Goal: Task Accomplishment & Management: Manage account settings

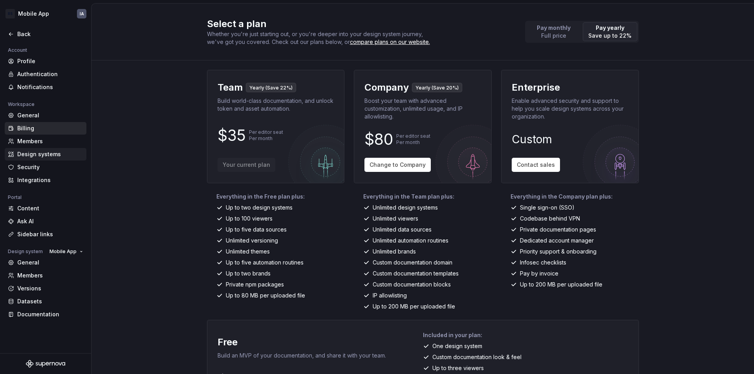
click at [38, 152] on div "Design systems" at bounding box center [50, 154] width 66 height 8
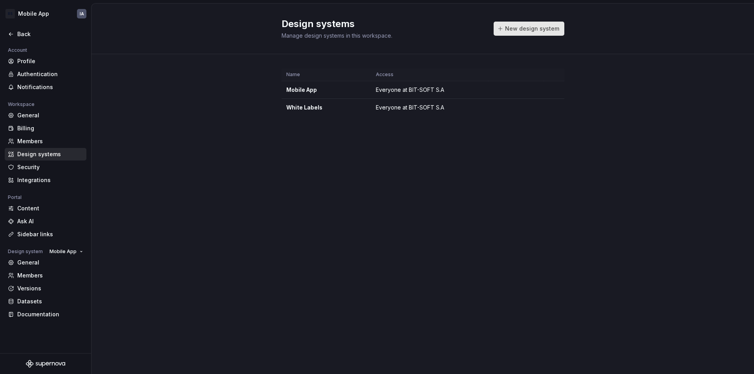
click at [509, 27] on span "New design system" at bounding box center [532, 29] width 54 height 8
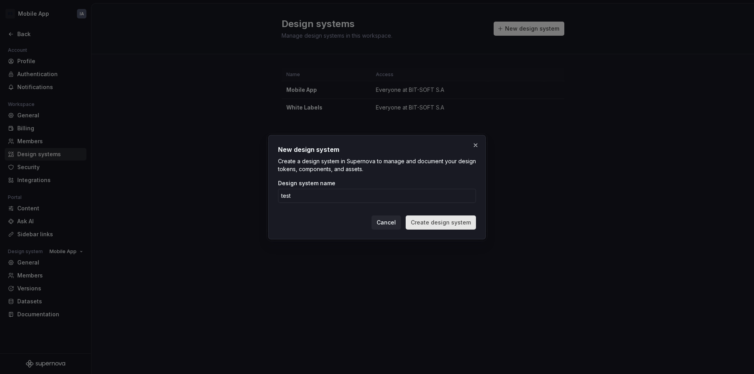
type input "test"
click at [425, 225] on span "Create design system" at bounding box center [441, 223] width 60 height 8
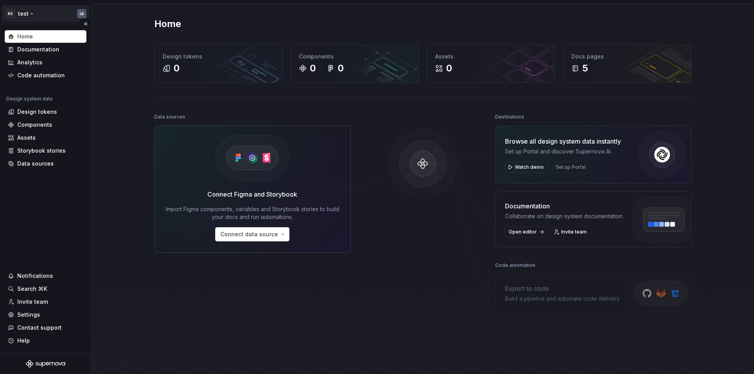
click at [77, 12] on html "BS test IA Home Documentation Analytics Code automation Design system data Desi…" at bounding box center [377, 187] width 754 height 374
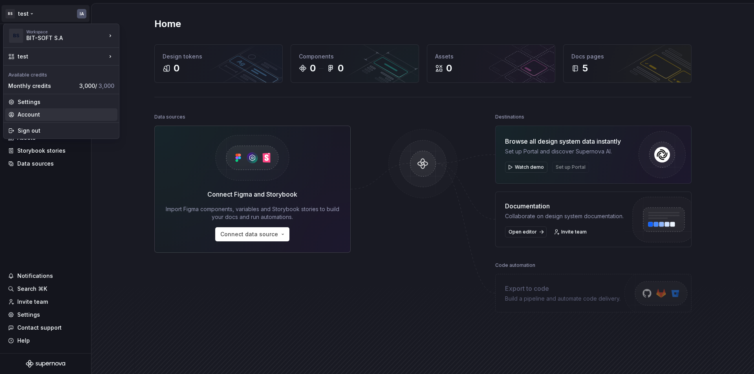
click at [37, 114] on div "Account" at bounding box center [66, 115] width 97 height 8
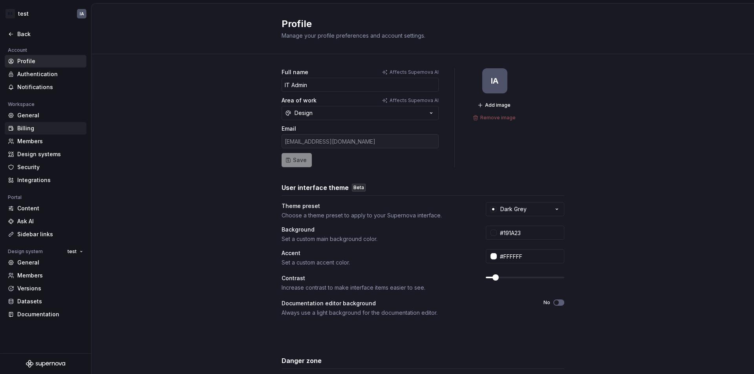
click at [35, 126] on div "Billing" at bounding box center [50, 129] width 66 height 8
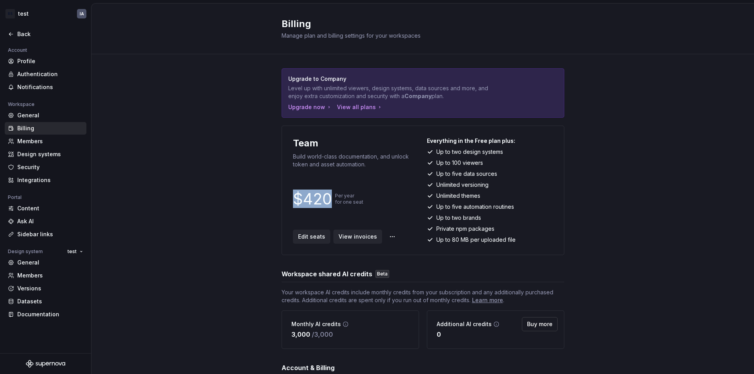
drag, startPoint x: 326, startPoint y: 200, endPoint x: 276, endPoint y: 199, distance: 50.3
click at [276, 199] on div "Upgrade to Company Level up with unlimited viewers, design systems, data source…" at bounding box center [423, 259] width 663 height 410
click at [28, 35] on div "Back" at bounding box center [50, 34] width 66 height 8
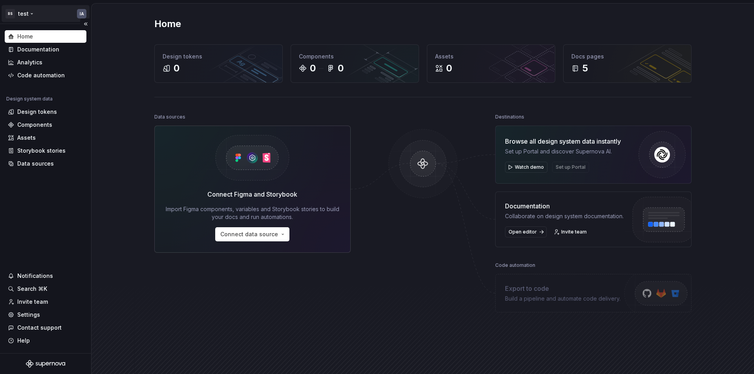
click at [42, 16] on html "BS test IA Home Documentation Analytics Code automation Design system data Desi…" at bounding box center [377, 187] width 754 height 374
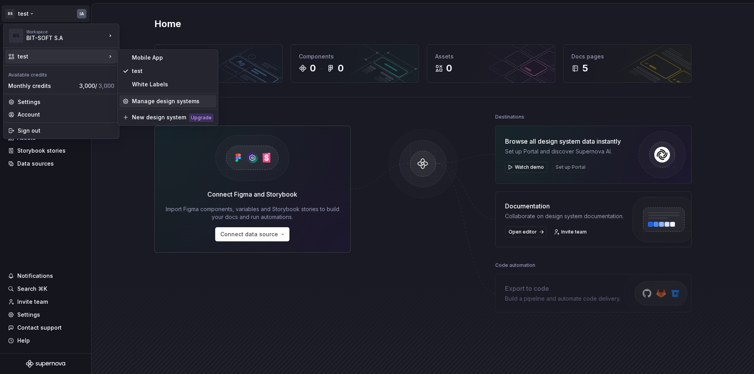
click at [146, 99] on div "Manage design systems" at bounding box center [172, 101] width 81 height 8
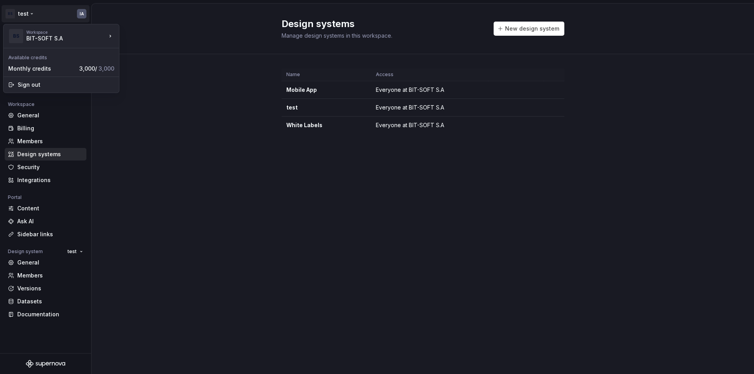
click at [26, 12] on html "BS test IA Back Account Profile Authentication Notifications Workspace General …" at bounding box center [377, 187] width 754 height 374
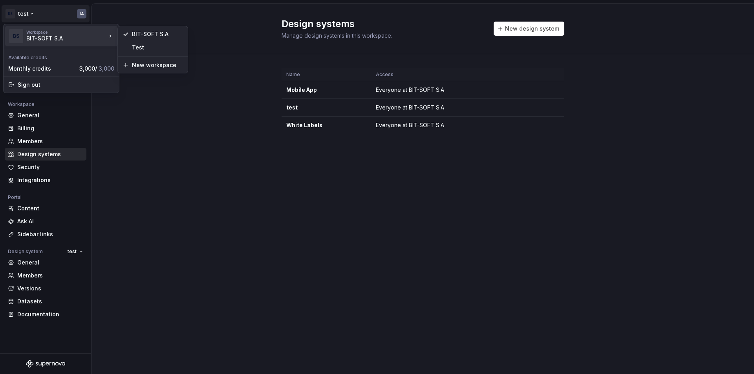
click at [44, 35] on div "BIT-SOFT S.A" at bounding box center [59, 39] width 67 height 8
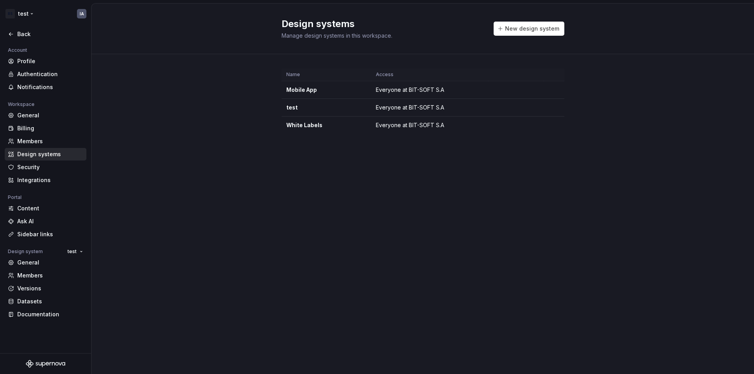
click at [31, 12] on html "BS test IA Back Account Profile Authentication Notifications Workspace General …" at bounding box center [377, 187] width 754 height 374
click at [25, 13] on html "BS test IA Back Account Profile Authentication Notifications Workspace General …" at bounding box center [377, 187] width 754 height 374
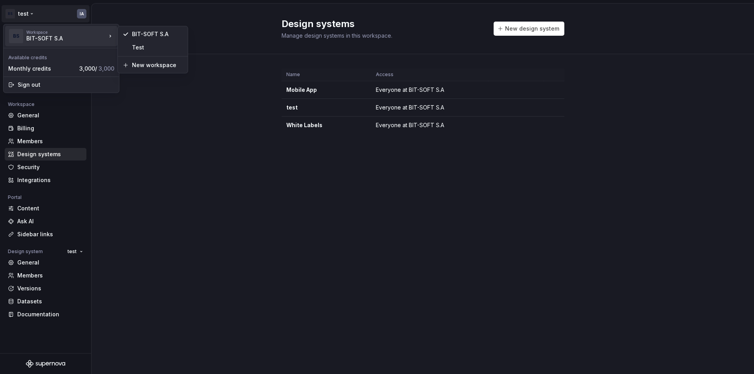
click at [105, 35] on div "Workspace BIT-SOFT S.A" at bounding box center [66, 36] width 80 height 13
click at [147, 66] on div "New workspace" at bounding box center [157, 65] width 51 height 8
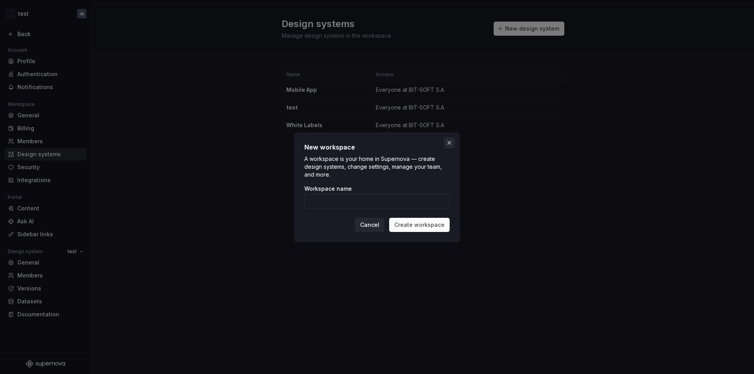
click at [450, 144] on button "button" at bounding box center [449, 142] width 11 height 11
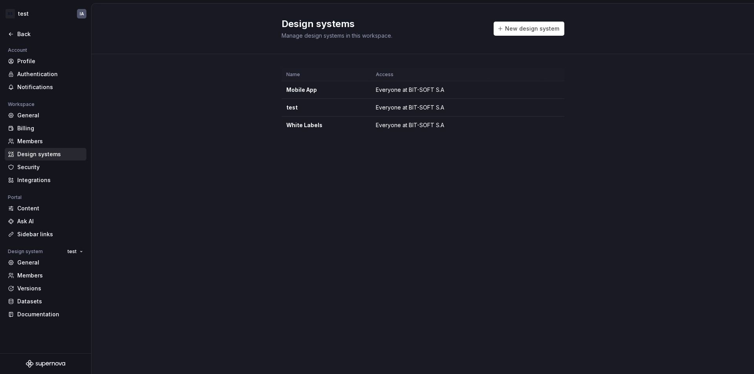
click at [118, 66] on div "Name Access Mobile App Everyone at BIT-SOFT S.A test Everyone at BIT-SOFT [PERS…" at bounding box center [423, 109] width 663 height 110
click at [30, 62] on div "Profile" at bounding box center [50, 61] width 66 height 8
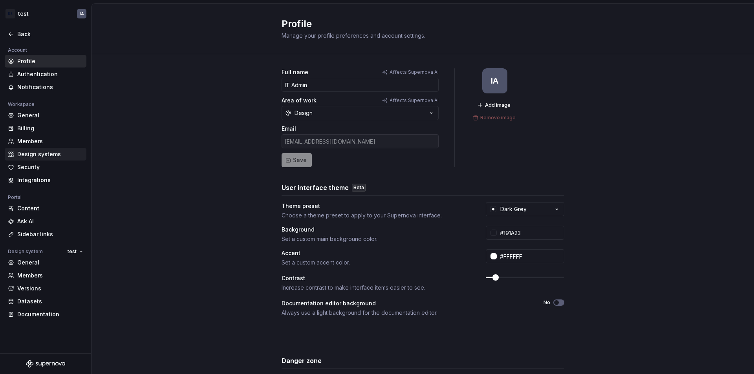
click at [42, 156] on div "Design systems" at bounding box center [50, 154] width 66 height 8
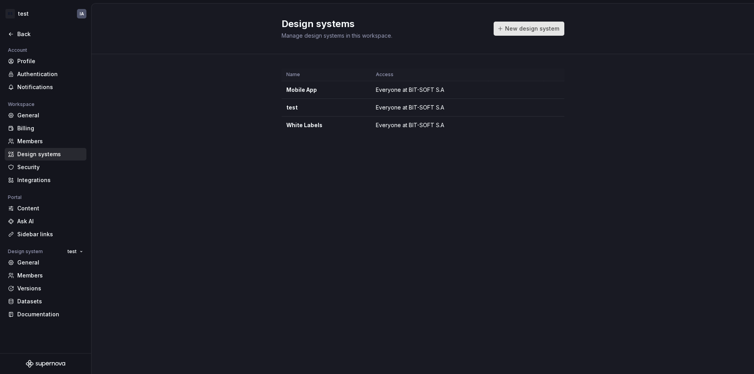
click at [550, 31] on span "New design system" at bounding box center [532, 29] width 54 height 8
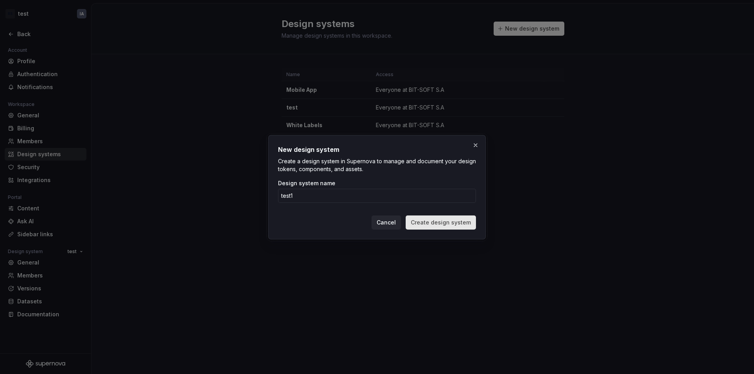
type input "test1"
click at [441, 223] on span "Create design system" at bounding box center [441, 223] width 60 height 8
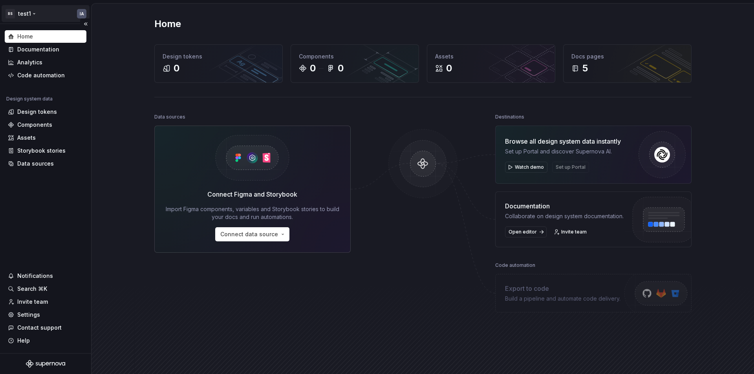
click at [24, 15] on html "BS test1 IA Home Documentation Analytics Code automation Design system data Des…" at bounding box center [377, 187] width 754 height 374
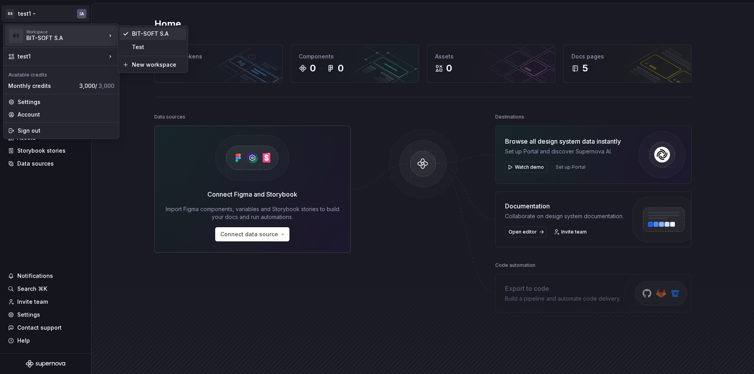
click at [141, 33] on div "BIT-SOFT S.A" at bounding box center [157, 34] width 51 height 8
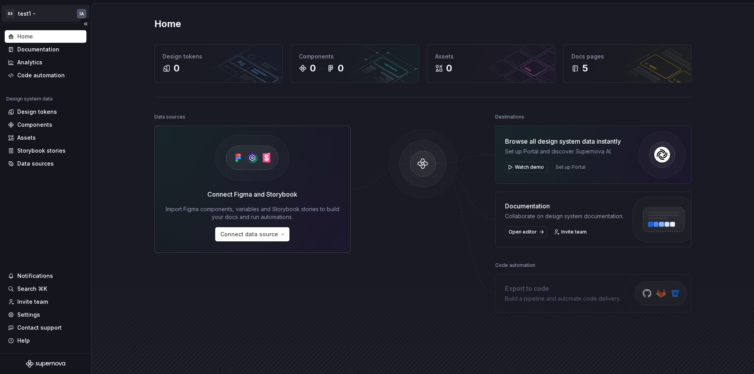
click at [46, 10] on html "BS test1 IA Home Documentation Analytics Code automation Design system data Des…" at bounding box center [377, 187] width 754 height 374
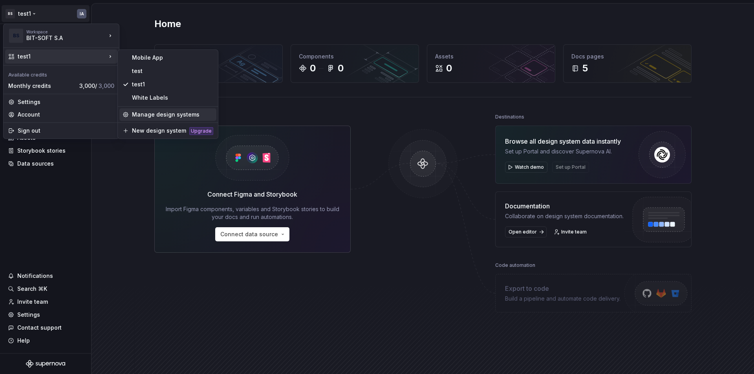
click at [149, 117] on div "Manage design systems" at bounding box center [172, 115] width 81 height 8
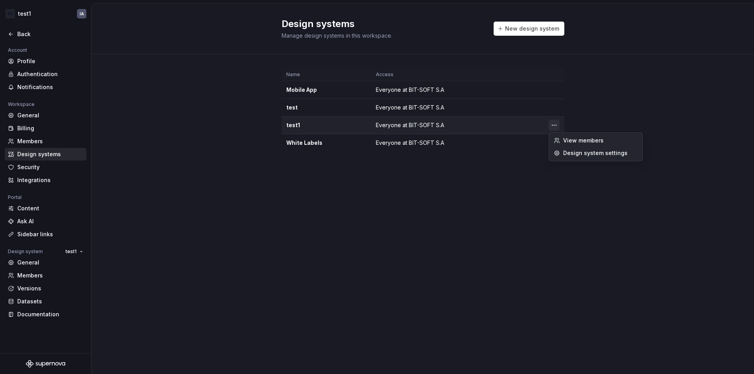
click at [554, 127] on html "BS test1 IA Back Account Profile Authentication Notifications Workspace General…" at bounding box center [377, 187] width 754 height 374
click at [410, 89] on html "BS test1 IA Back Account Profile Authentication Notifications Workspace General…" at bounding box center [377, 187] width 754 height 374
click at [555, 88] on html "BS test1 IA Back Account Profile Authentication Notifications Workspace General…" at bounding box center [377, 187] width 754 height 374
click at [588, 87] on html "BS test1 IA Back Account Profile Authentication Notifications Workspace General…" at bounding box center [377, 187] width 754 height 374
click at [554, 106] on html "BS test1 IA Back Account Profile Authentication Notifications Workspace General…" at bounding box center [377, 187] width 754 height 374
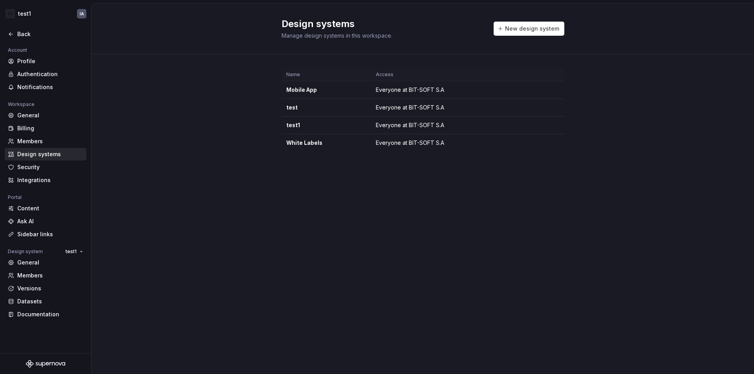
click at [517, 123] on html "BS test1 IA Back Account Profile Authentication Notifications Workspace General…" at bounding box center [377, 187] width 754 height 374
click at [555, 126] on html "BS test1 IA Back Account Profile Authentication Notifications Workspace General…" at bounding box center [377, 187] width 754 height 374
click at [575, 156] on div "Design system settings" at bounding box center [600, 153] width 75 height 8
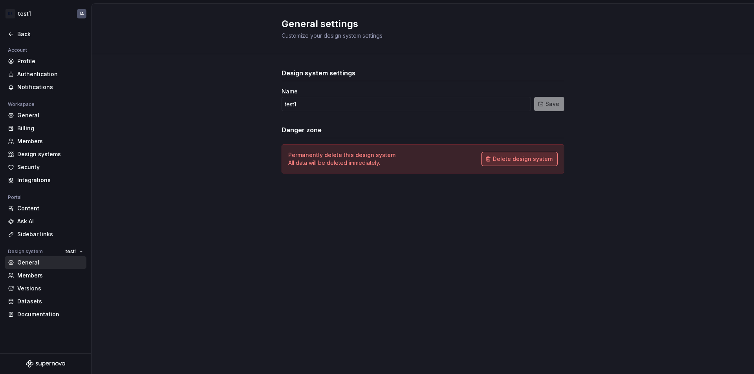
click at [531, 159] on span "Delete design system" at bounding box center [523, 159] width 60 height 8
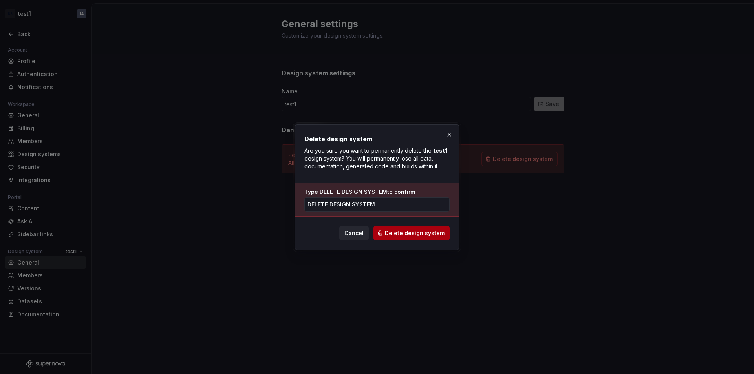
type input "DELETE DESIGN SYSTEM"
click at [421, 233] on span "Delete design system" at bounding box center [415, 233] width 60 height 8
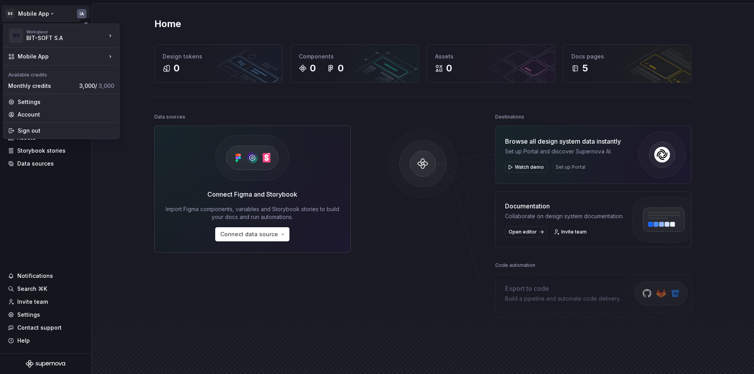
click at [47, 16] on html "BS Mobile App IA Home Documentation Analytics Code automation Design system dat…" at bounding box center [377, 187] width 754 height 374
click at [58, 114] on div "Account" at bounding box center [66, 115] width 97 height 8
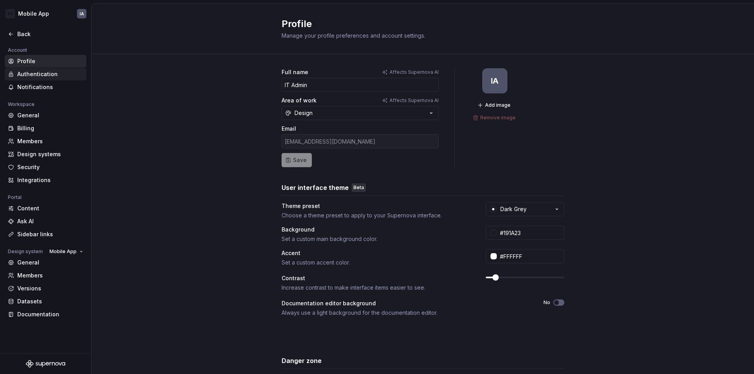
click at [35, 75] on div "Authentication" at bounding box center [50, 74] width 66 height 8
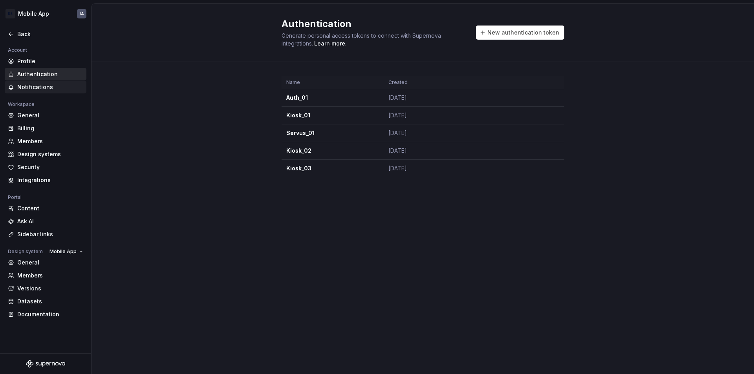
click at [35, 88] on div "Notifications" at bounding box center [50, 87] width 66 height 8
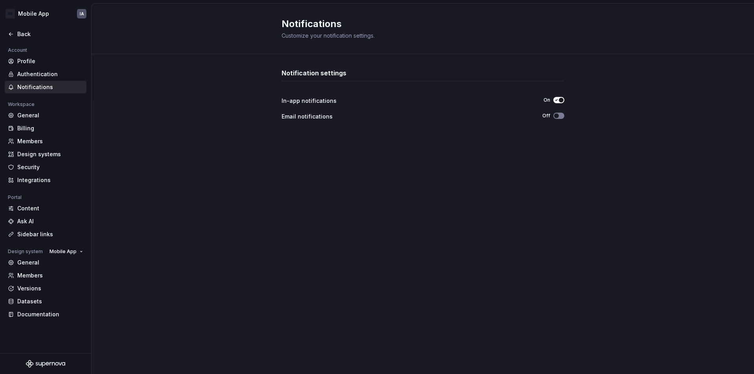
click at [561, 116] on button "Off" at bounding box center [558, 116] width 11 height 6
click at [585, 116] on div "Notification settings In-app notifications On Email notifications Off" at bounding box center [423, 214] width 663 height 320
click at [28, 117] on div "General" at bounding box center [50, 116] width 66 height 8
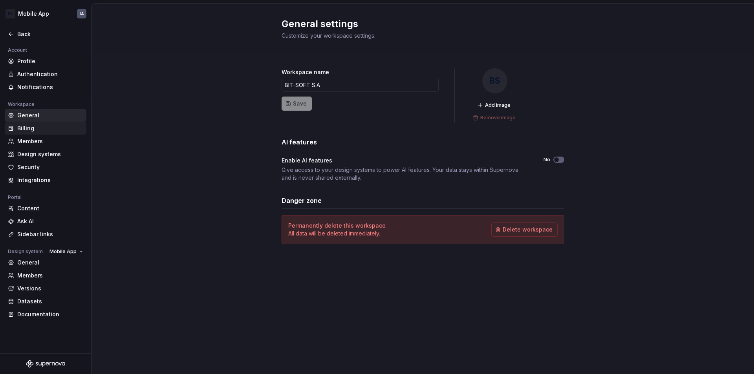
click at [33, 128] on div "Billing" at bounding box center [50, 129] width 66 height 8
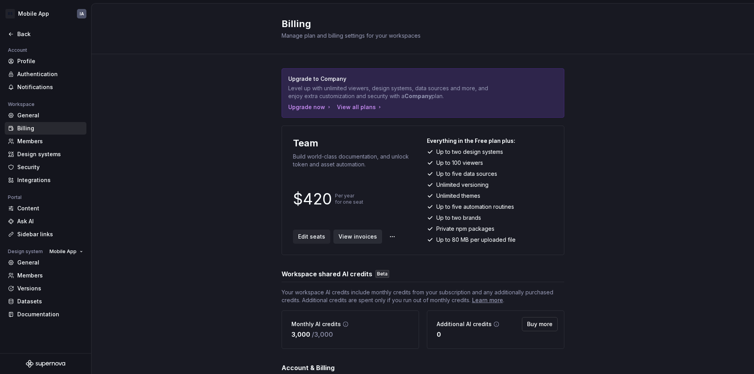
click at [352, 238] on span "View invoices" at bounding box center [358, 237] width 38 height 8
click at [40, 287] on div "Versions" at bounding box center [50, 289] width 66 height 8
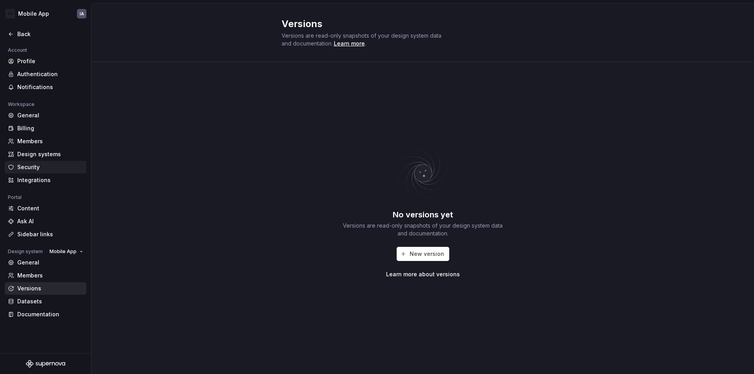
click at [34, 167] on div "Security" at bounding box center [50, 167] width 66 height 8
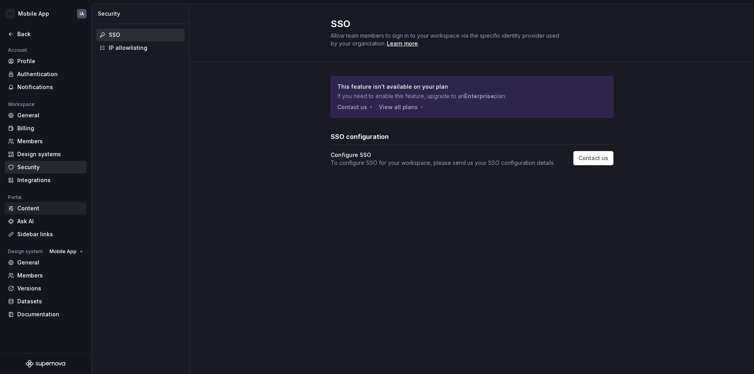
click at [42, 211] on div "Content" at bounding box center [50, 209] width 66 height 8
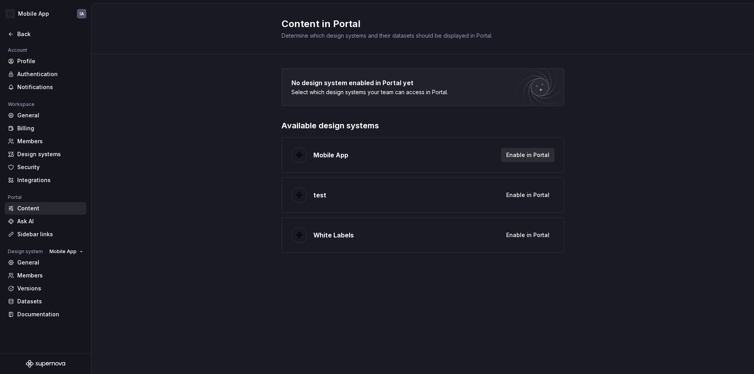
click at [531, 156] on span "Enable in Portal" at bounding box center [527, 155] width 43 height 8
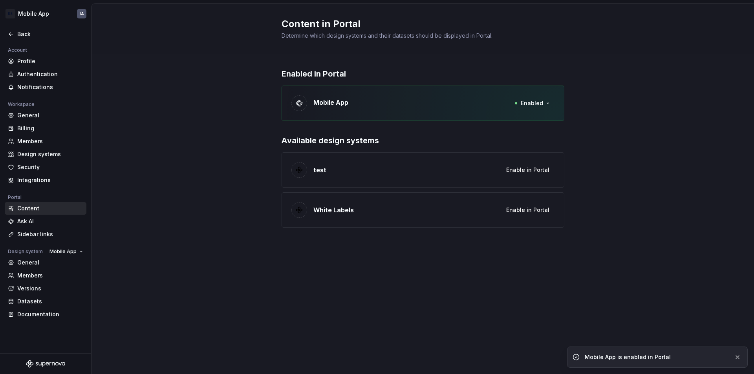
click at [655, 357] on div "Mobile App is enabled in Portal" at bounding box center [656, 357] width 143 height 8
click at [11, 30] on div "Back" at bounding box center [45, 34] width 75 height 8
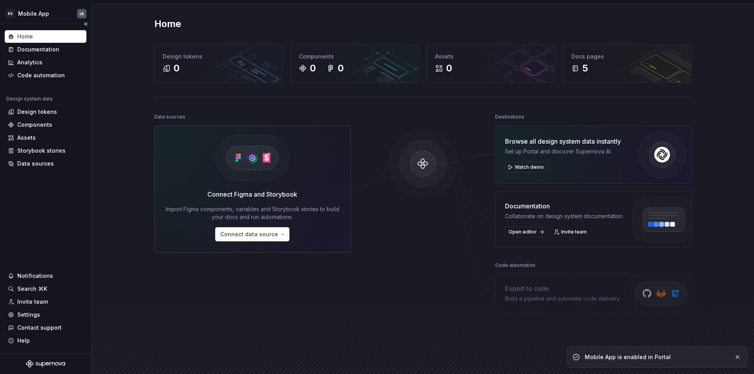
click at [56, 363] on icon "Supernova Logo" at bounding box center [57, 365] width 4 height 4
click at [529, 167] on span "Watch demo" at bounding box center [529, 167] width 29 height 6
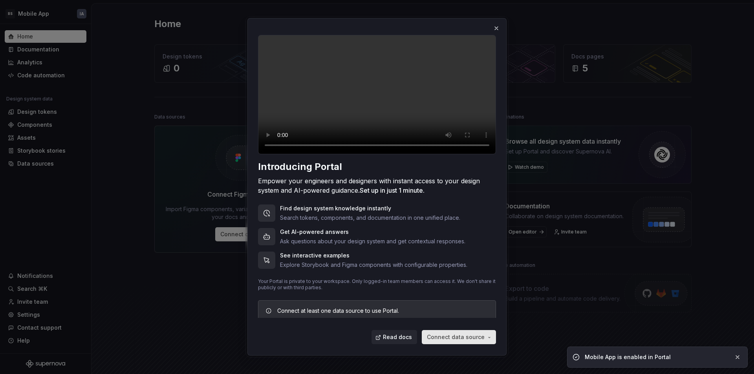
click at [488, 338] on button "Connect data source" at bounding box center [459, 338] width 74 height 14
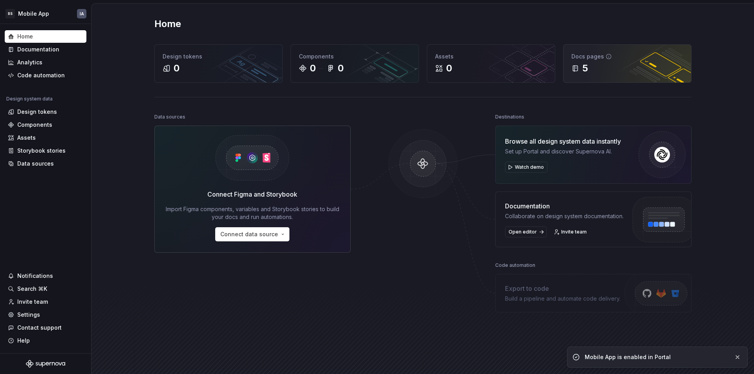
click at [602, 69] on div "5" at bounding box center [627, 68] width 112 height 13
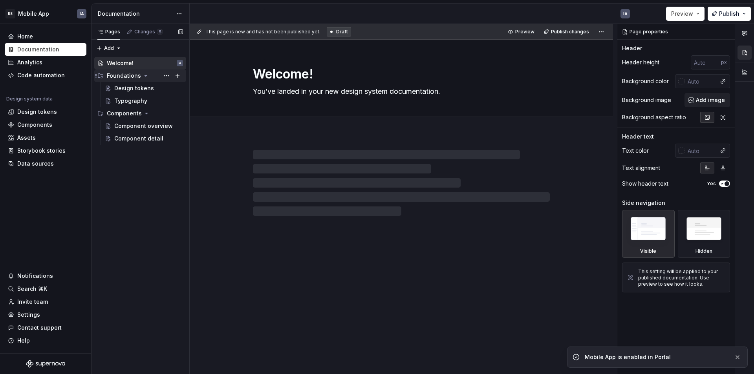
click at [128, 77] on div "Foundations" at bounding box center [124, 76] width 34 height 8
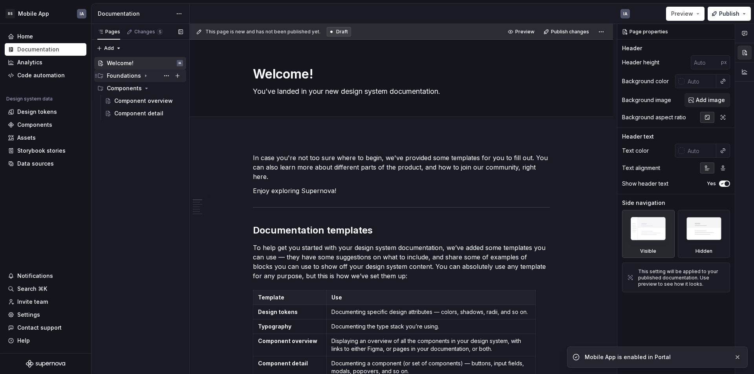
click at [120, 74] on div "Foundations" at bounding box center [124, 76] width 34 height 8
click at [128, 88] on div "Design tokens" at bounding box center [134, 88] width 40 height 8
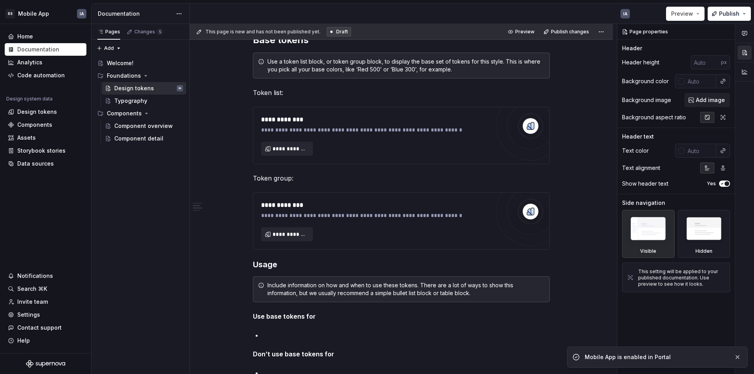
scroll to position [196, 0]
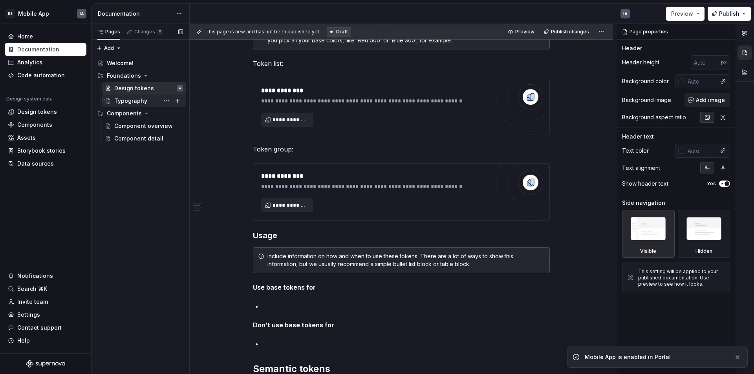
click at [128, 100] on div "Typography" at bounding box center [130, 101] width 33 height 8
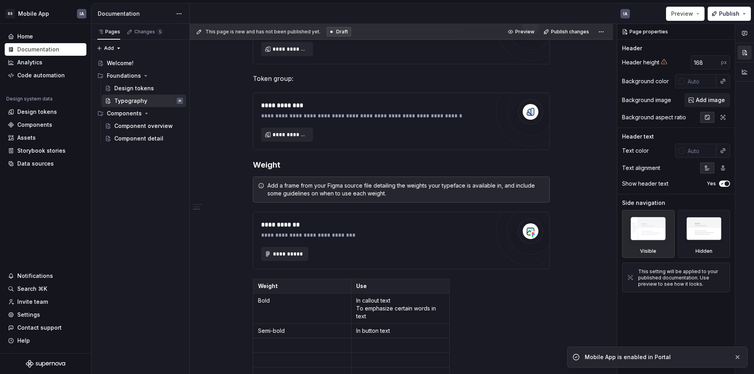
scroll to position [393, 0]
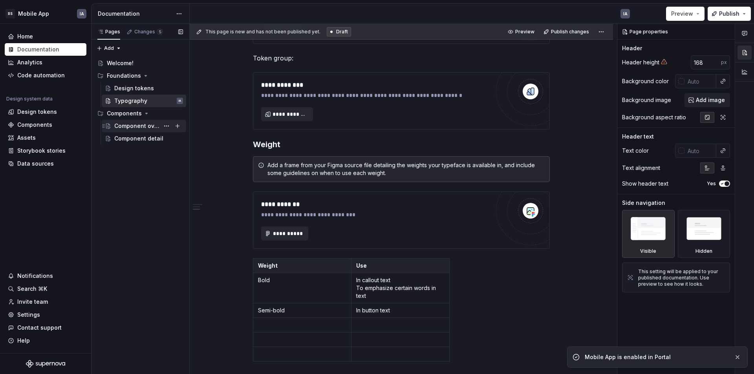
click at [139, 123] on div "Component overview" at bounding box center [136, 126] width 45 height 8
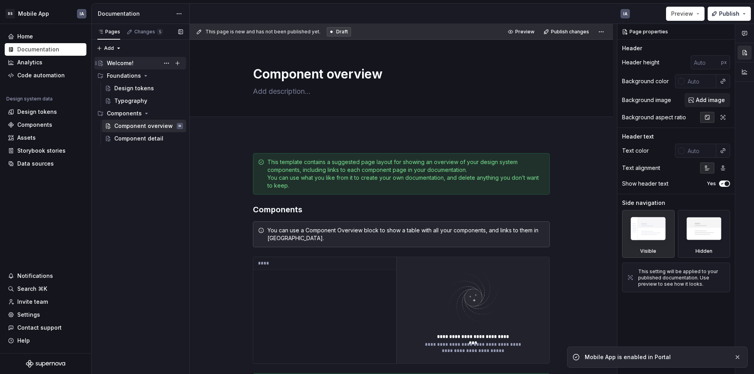
click at [121, 64] on div "Welcome!" at bounding box center [120, 63] width 27 height 8
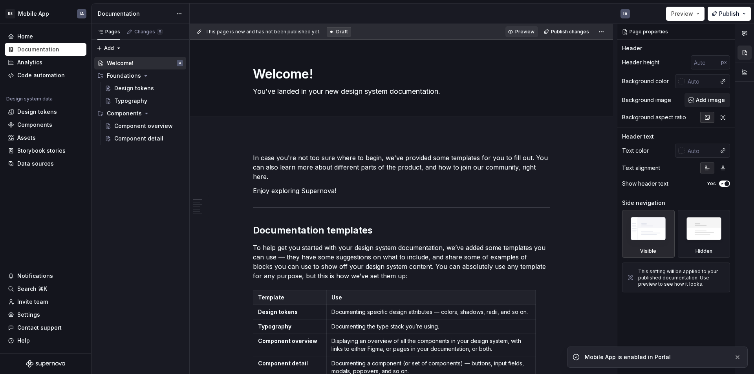
type textarea "*"
click at [519, 30] on span "Preview" at bounding box center [524, 32] width 19 height 6
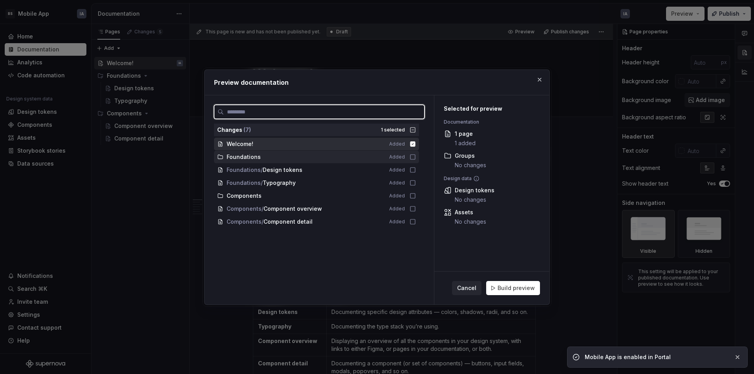
click at [321, 155] on div "Foundations" at bounding box center [303, 157] width 153 height 8
click at [306, 169] on div "Foundations / Design tokens" at bounding box center [303, 170] width 153 height 8
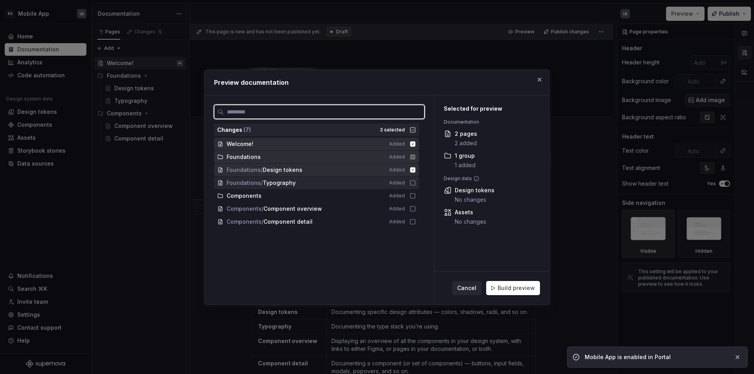
click at [306, 181] on div "Foundations / Typography" at bounding box center [303, 183] width 153 height 8
click at [468, 288] on span "Cancel" at bounding box center [466, 288] width 19 height 8
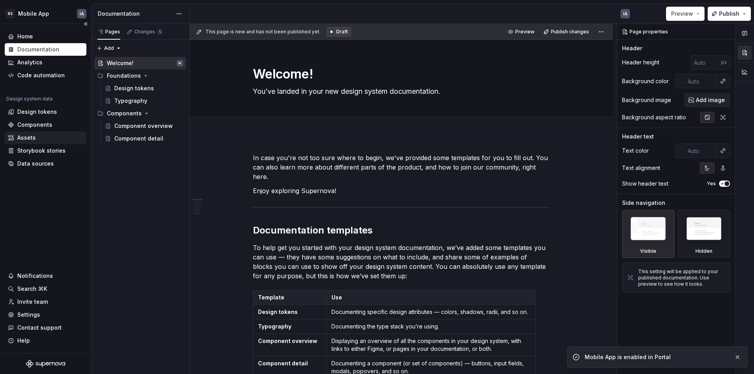
click at [32, 139] on div "Assets" at bounding box center [26, 138] width 18 height 8
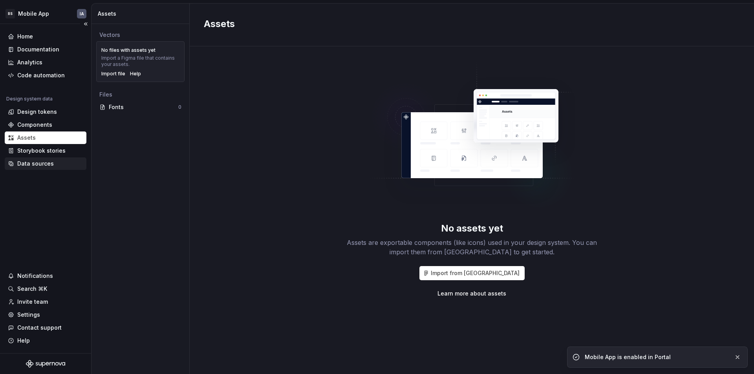
click at [41, 162] on div "Data sources" at bounding box center [35, 164] width 37 height 8
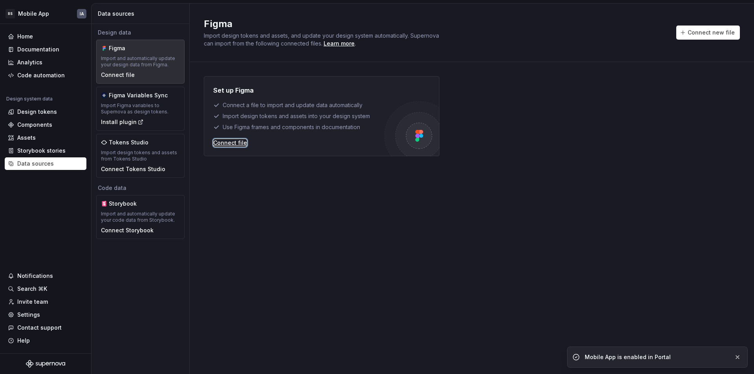
click at [227, 143] on div "Connect file" at bounding box center [230, 143] width 34 height 8
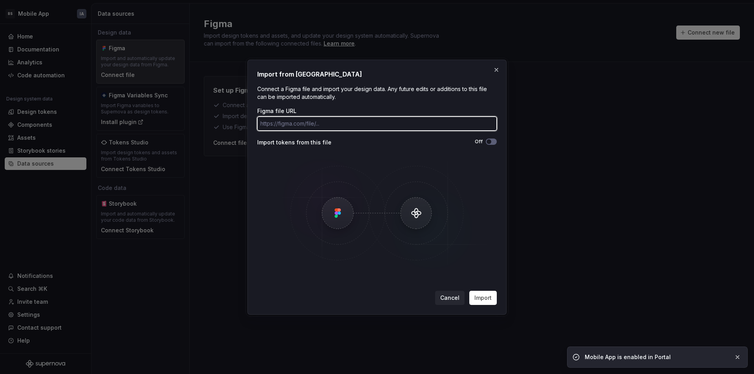
paste input "https://www.figma.com/design/FAvT2NwbXsWbuFC1MPh8zv/00-Foudation?node-id=2084-7…"
type input "https://www.figma.com/design/FAvT2NwbXsWbuFC1MPh8zv/00-Foudation?node-id=2084-7…"
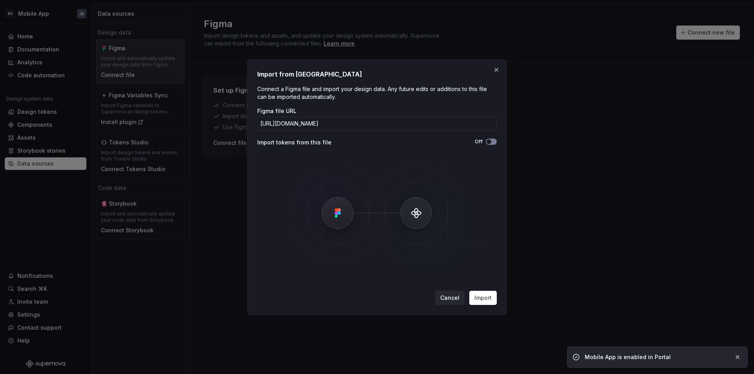
click at [490, 141] on span "button" at bounding box center [489, 141] width 5 height 5
click at [482, 296] on span "Import" at bounding box center [482, 298] width 17 height 8
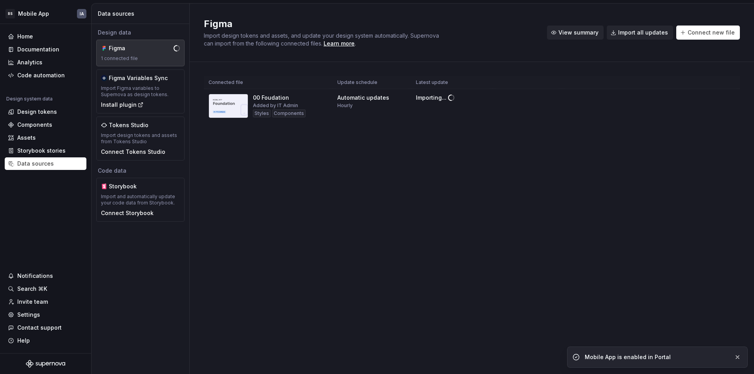
click at [585, 35] on span "View summary" at bounding box center [578, 33] width 40 height 8
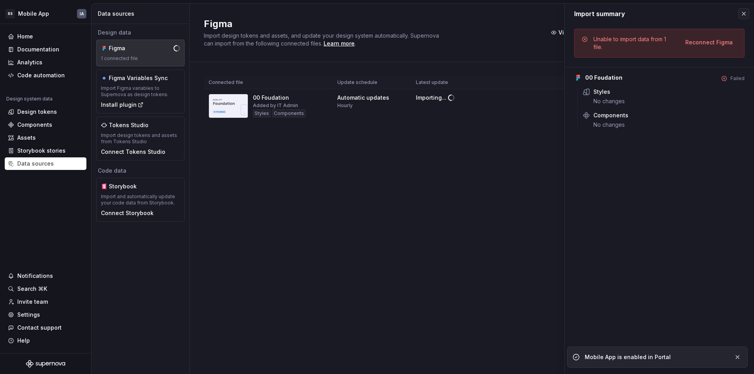
click at [538, 35] on div "Figma Import design tokens and assets, and update your design system automatica…" at bounding box center [371, 33] width 334 height 30
click at [742, 13] on button "button" at bounding box center [743, 13] width 11 height 11
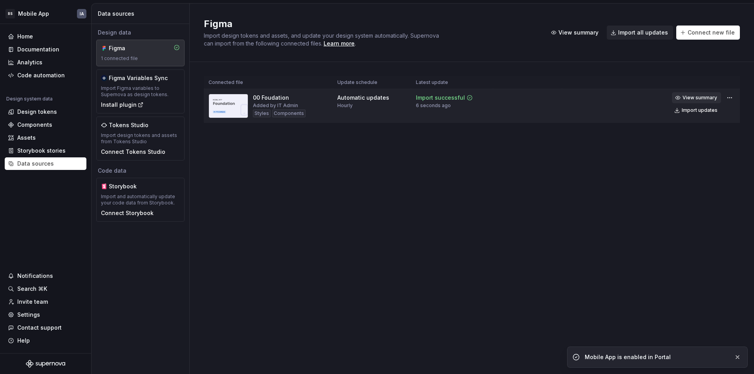
click at [694, 98] on span "View summary" at bounding box center [700, 98] width 35 height 6
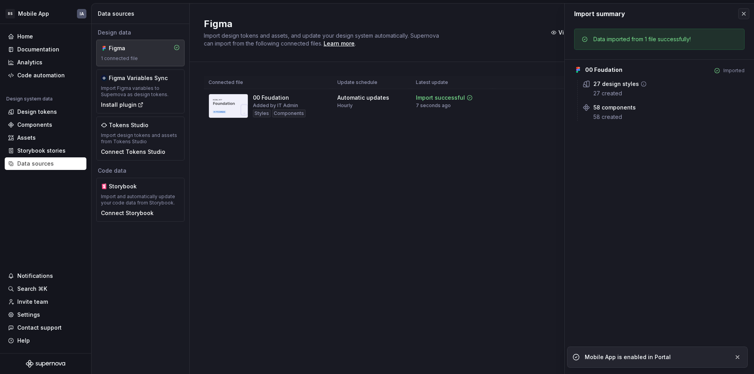
click at [613, 93] on div "27 created" at bounding box center [668, 94] width 151 height 8
click at [641, 84] on icon at bounding box center [644, 84] width 6 height 6
click at [26, 110] on div "Design tokens" at bounding box center [37, 112] width 40 height 8
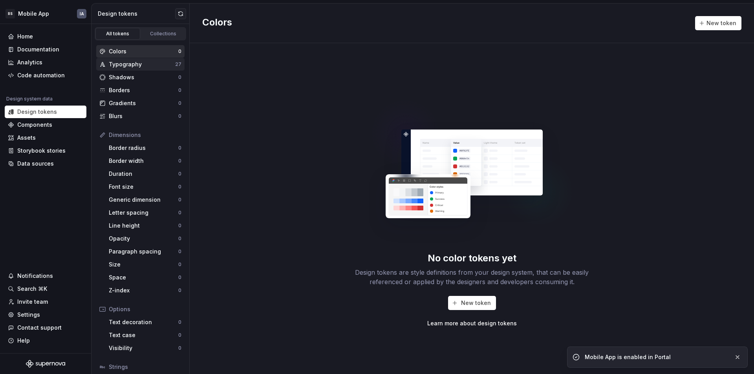
click at [149, 64] on div "Typography" at bounding box center [142, 64] width 66 height 8
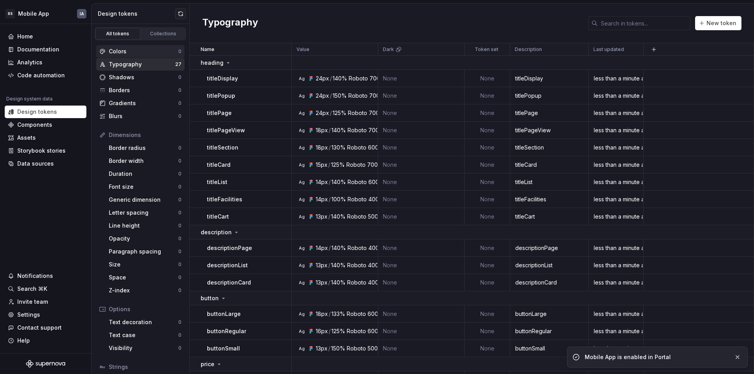
click at [152, 50] on div "Colors" at bounding box center [144, 52] width 70 height 8
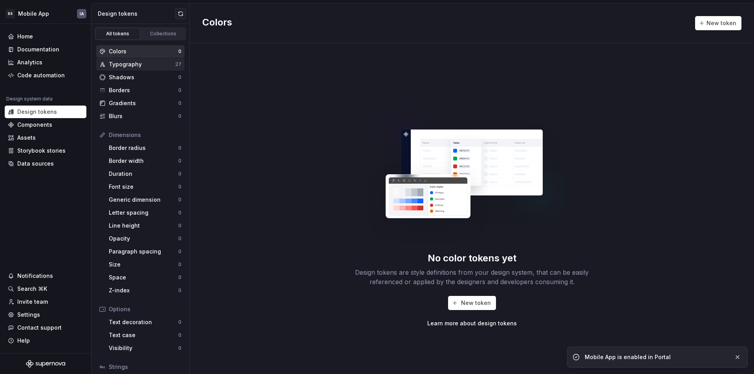
click at [132, 66] on div "Typography" at bounding box center [142, 64] width 66 height 8
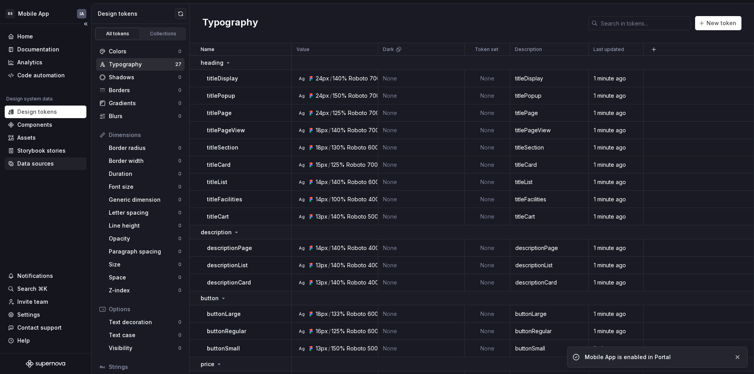
click at [35, 163] on div "Data sources" at bounding box center [35, 164] width 37 height 8
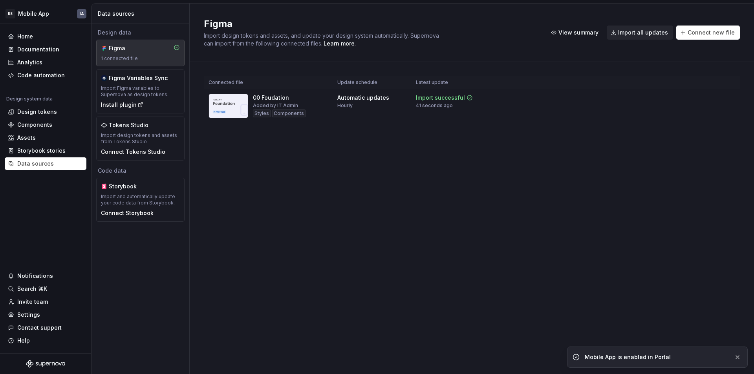
click at [339, 156] on div "Figma Import design tokens and assets, and update your design system automatica…" at bounding box center [472, 189] width 564 height 371
click at [734, 354] on button "button" at bounding box center [737, 357] width 10 height 11
click at [700, 33] on span "Connect new file" at bounding box center [711, 33] width 47 height 8
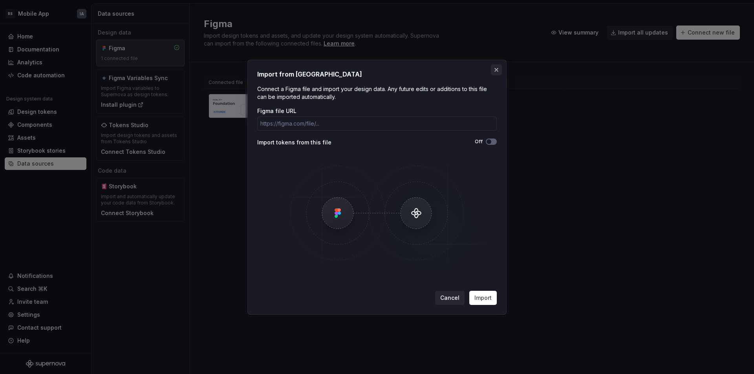
click at [498, 67] on button "button" at bounding box center [496, 69] width 11 height 11
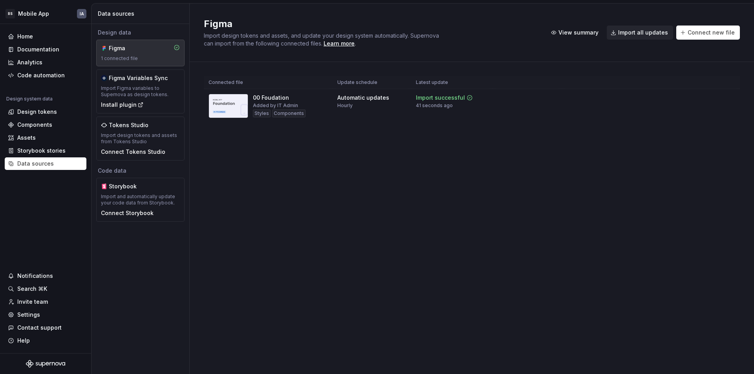
click at [296, 154] on div "Figma Import design tokens and assets, and update your design system automatica…" at bounding box center [472, 189] width 564 height 371
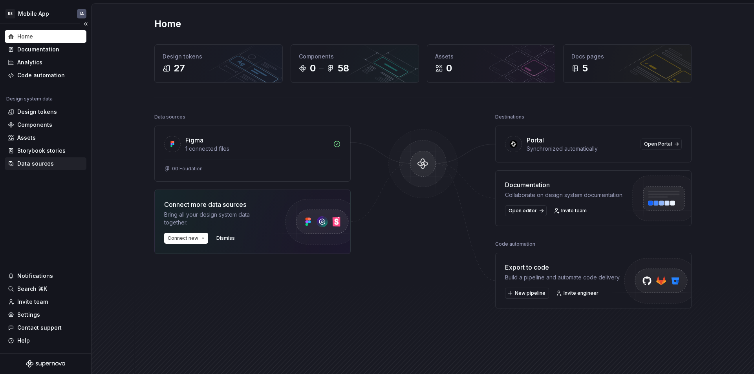
click at [29, 161] on div "Data sources" at bounding box center [35, 164] width 37 height 8
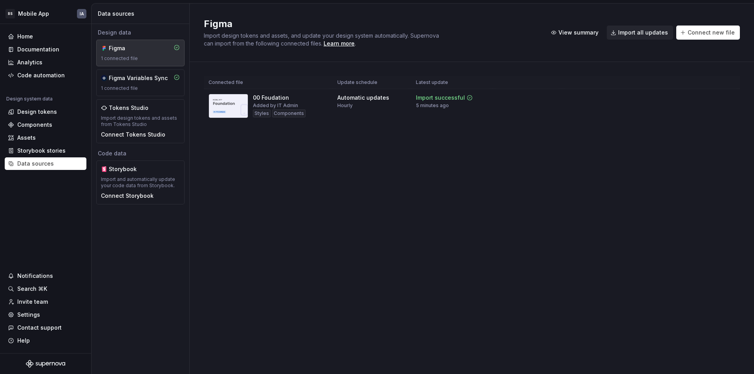
click at [282, 165] on div "Figma Import design tokens and assets, and update your design system automatica…" at bounding box center [472, 189] width 564 height 371
click at [42, 110] on div "Design tokens" at bounding box center [37, 112] width 40 height 8
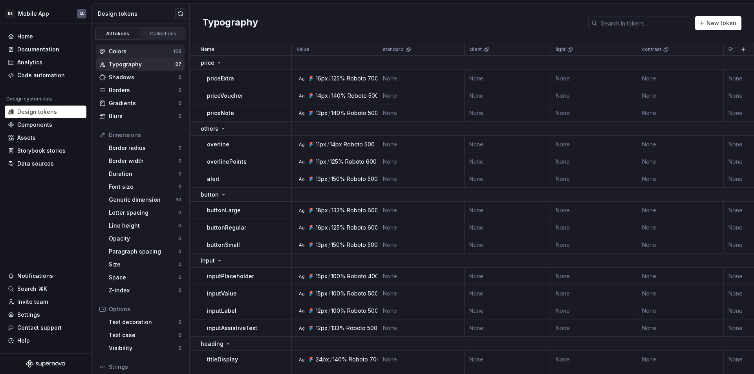
click at [128, 47] on div "Colors 128" at bounding box center [140, 51] width 88 height 13
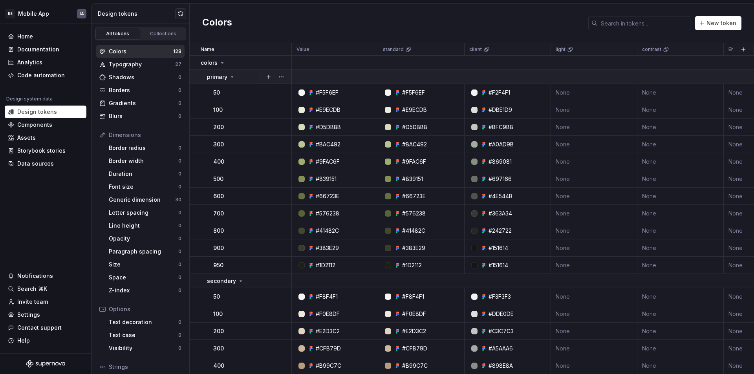
click at [233, 77] on icon at bounding box center [232, 77] width 2 height 1
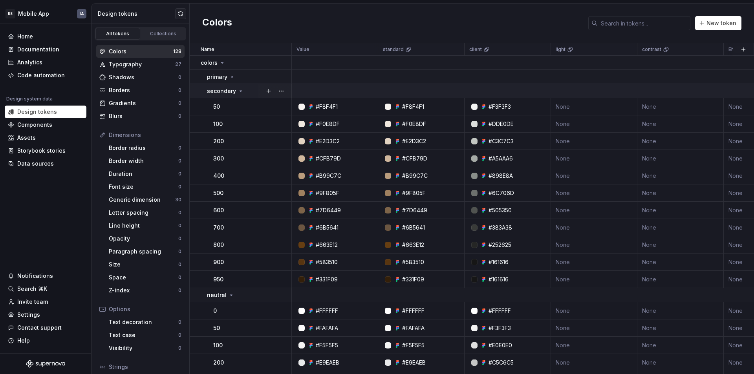
click at [240, 91] on icon at bounding box center [241, 91] width 2 height 1
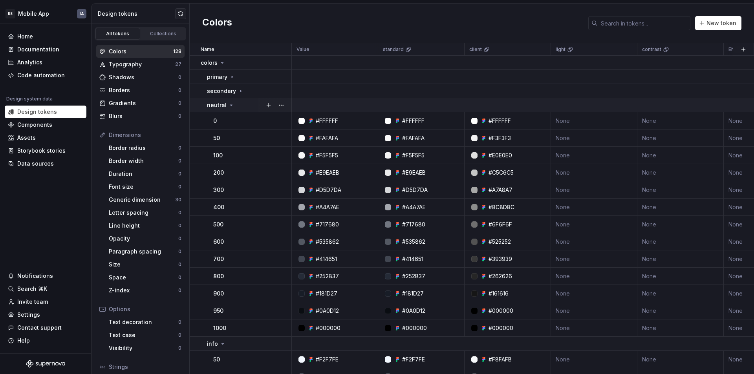
click at [233, 103] on div "neutral" at bounding box center [249, 105] width 84 height 8
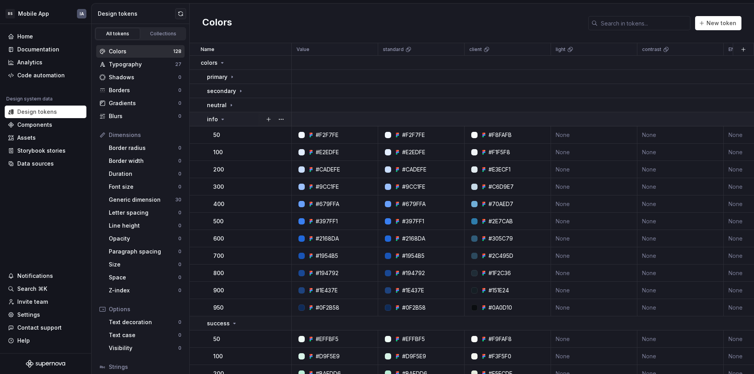
click at [224, 119] on icon at bounding box center [223, 119] width 6 height 6
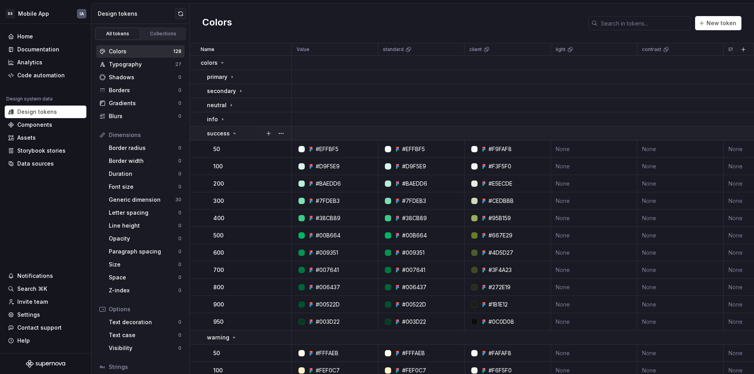
click at [228, 134] on p "success" at bounding box center [218, 134] width 23 height 8
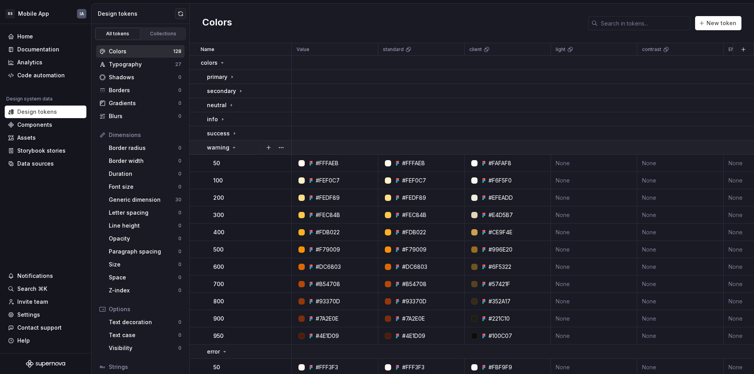
click at [229, 146] on div "warning" at bounding box center [222, 148] width 30 height 8
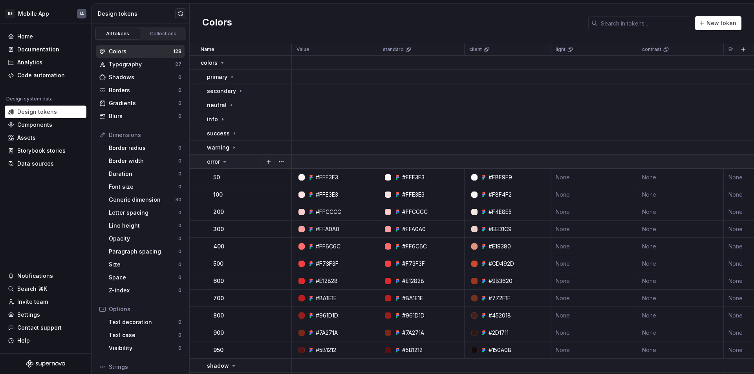
click at [225, 162] on icon at bounding box center [225, 162] width 6 height 6
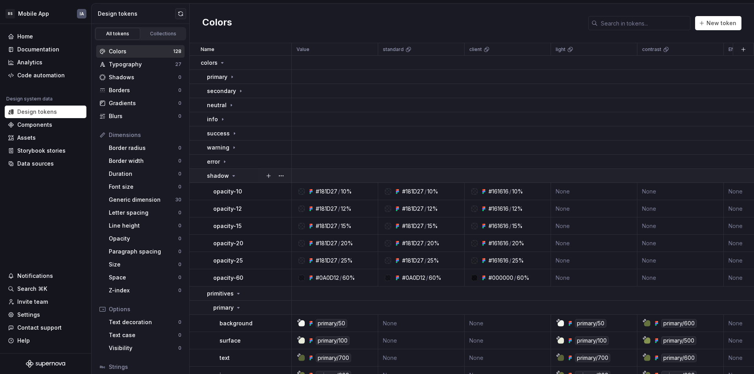
click at [233, 177] on icon at bounding box center [234, 176] width 6 height 6
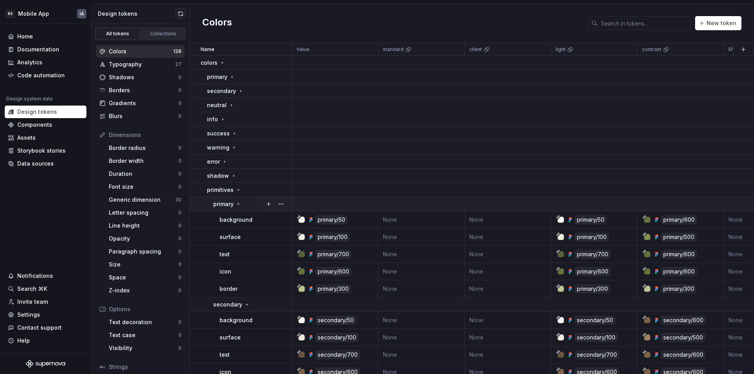
click at [236, 203] on icon at bounding box center [238, 204] width 6 height 6
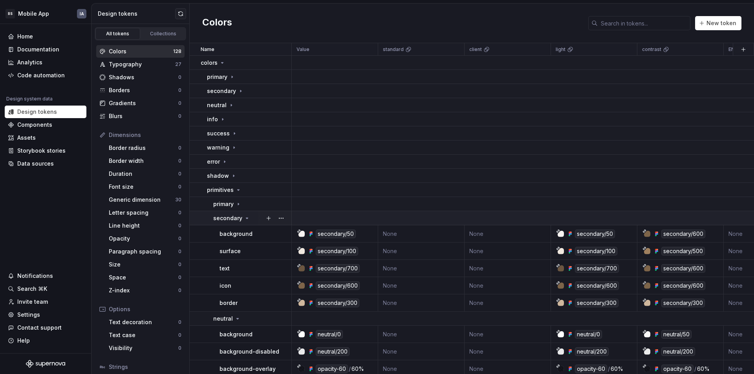
click at [244, 217] on icon at bounding box center [247, 218] width 6 height 6
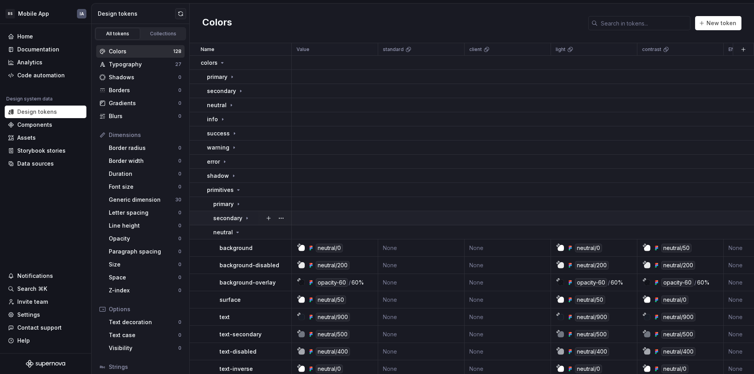
click at [244, 218] on icon at bounding box center [247, 218] width 6 height 6
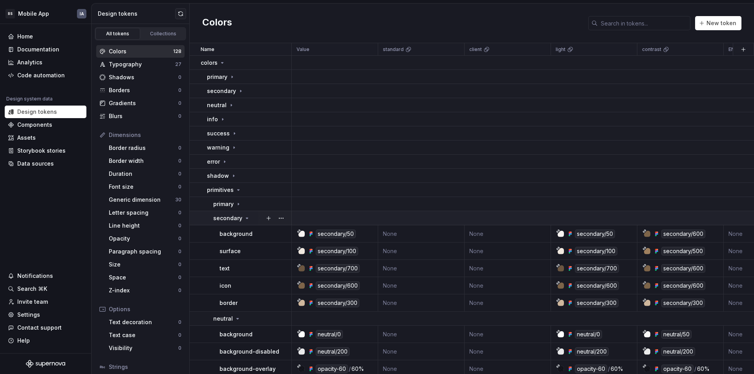
click at [244, 218] on icon at bounding box center [247, 218] width 6 height 6
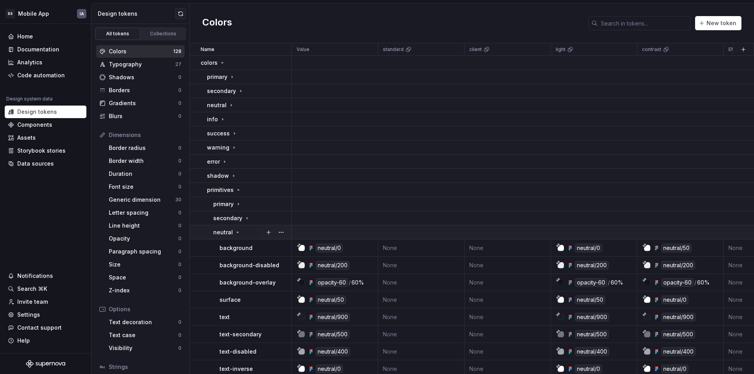
click at [237, 232] on icon at bounding box center [238, 232] width 2 height 1
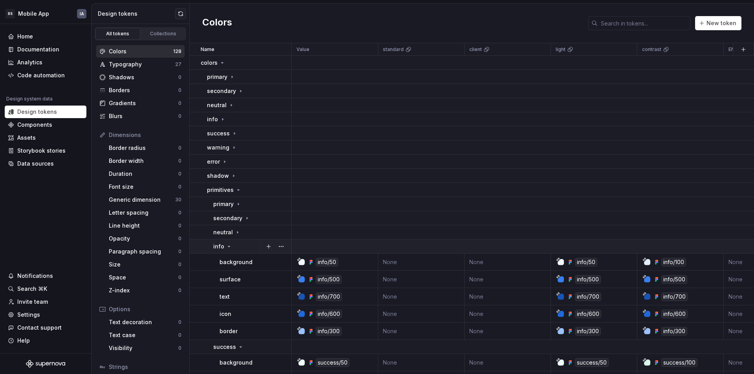
click at [231, 245] on div "info" at bounding box center [222, 247] width 19 height 8
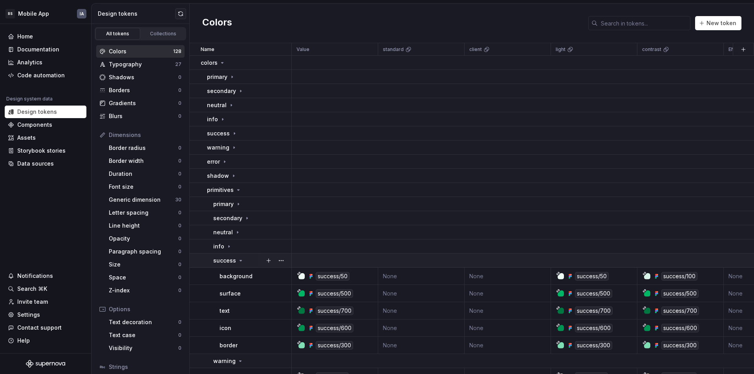
click at [240, 260] on icon at bounding box center [241, 261] width 6 height 6
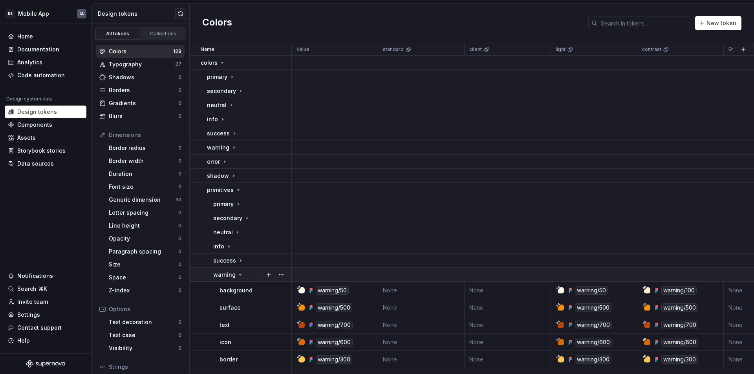
click at [240, 272] on icon at bounding box center [240, 275] width 6 height 6
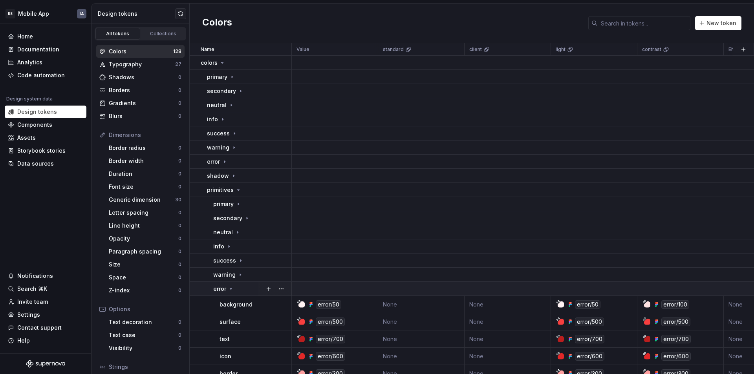
click at [232, 288] on icon at bounding box center [231, 289] width 6 height 6
